Goal: Task Accomplishment & Management: Use online tool/utility

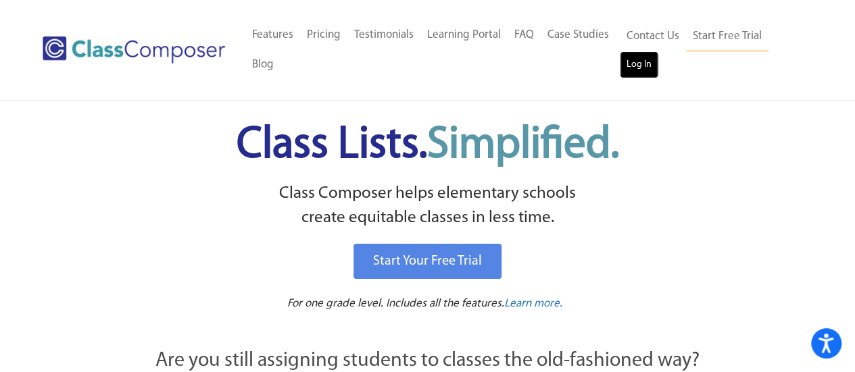
click at [632, 78] on link "Log In" at bounding box center [639, 64] width 39 height 27
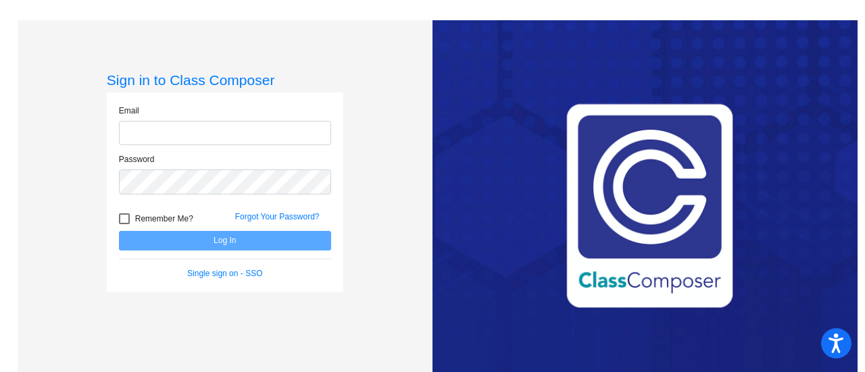
type input "[EMAIL_ADDRESS][DOMAIN_NAME]"
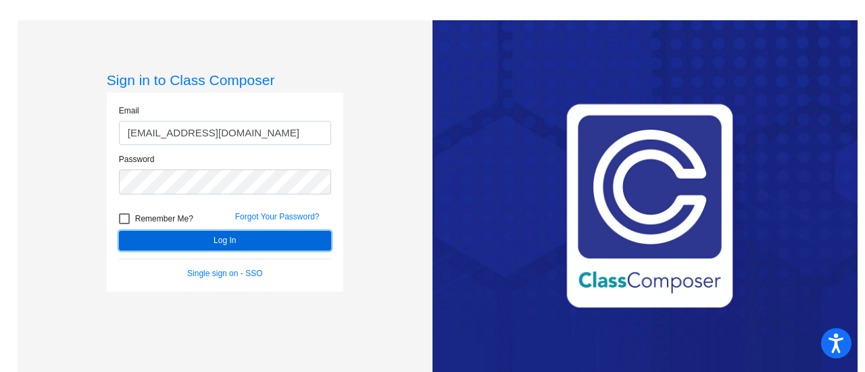
click at [290, 244] on button "Log In" at bounding box center [225, 241] width 212 height 20
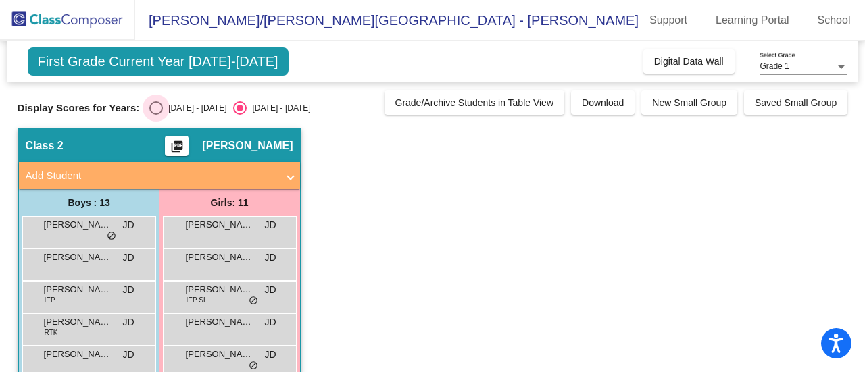
click at [155, 106] on div "Select an option" at bounding box center [156, 108] width 14 height 14
click at [155, 115] on input "2024 - 2025" at bounding box center [155, 115] width 1 height 1
radio input "true"
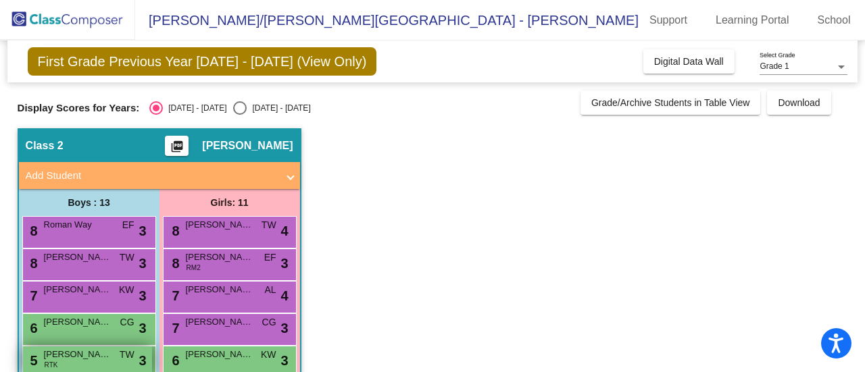
click at [114, 360] on div "5 Colt Mickus RTK TW lock do_not_disturb_alt 3" at bounding box center [87, 361] width 129 height 28
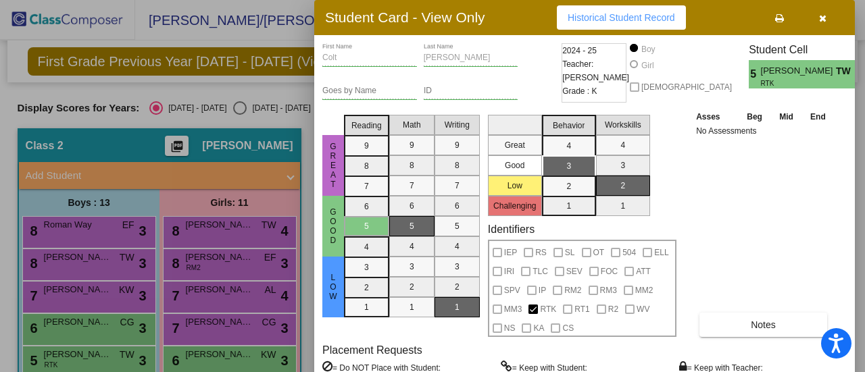
drag, startPoint x: 825, startPoint y: 166, endPoint x: 823, endPoint y: 179, distance: 12.9
click at [823, 179] on div "Asses Beg Mid End No Assessments Notes" at bounding box center [764, 224] width 142 height 228
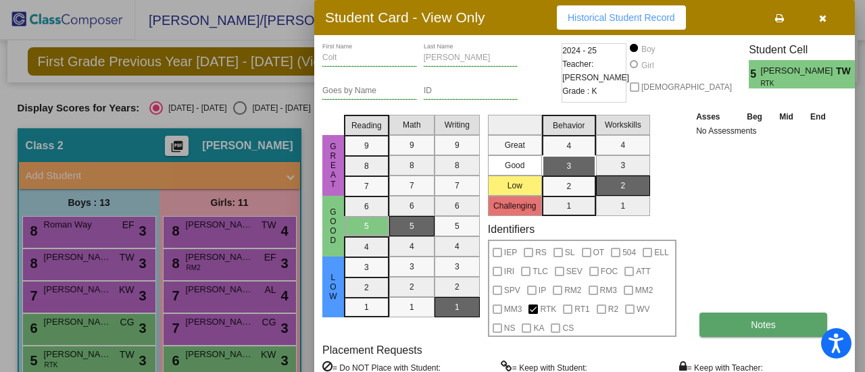
click at [736, 326] on button "Notes" at bounding box center [764, 325] width 128 height 24
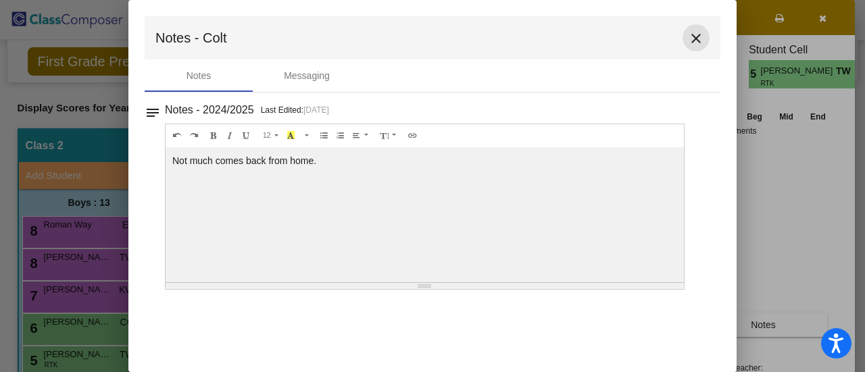
click at [695, 42] on mat-icon "close" at bounding box center [696, 38] width 16 height 16
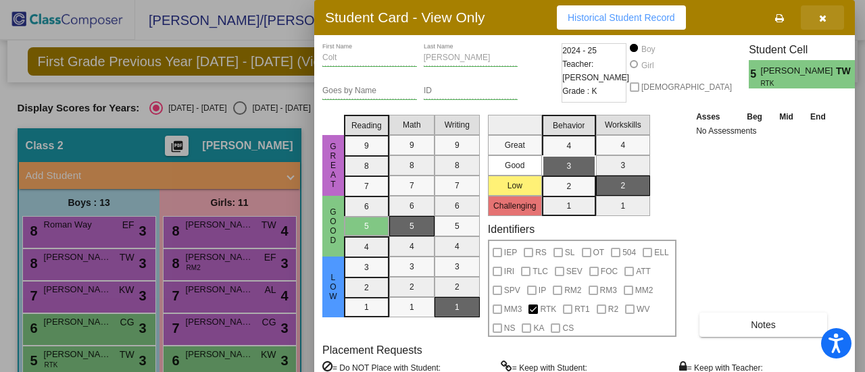
click at [823, 15] on icon "button" at bounding box center [822, 18] width 7 height 9
